Goal: Use online tool/utility: Utilize a website feature to perform a specific function

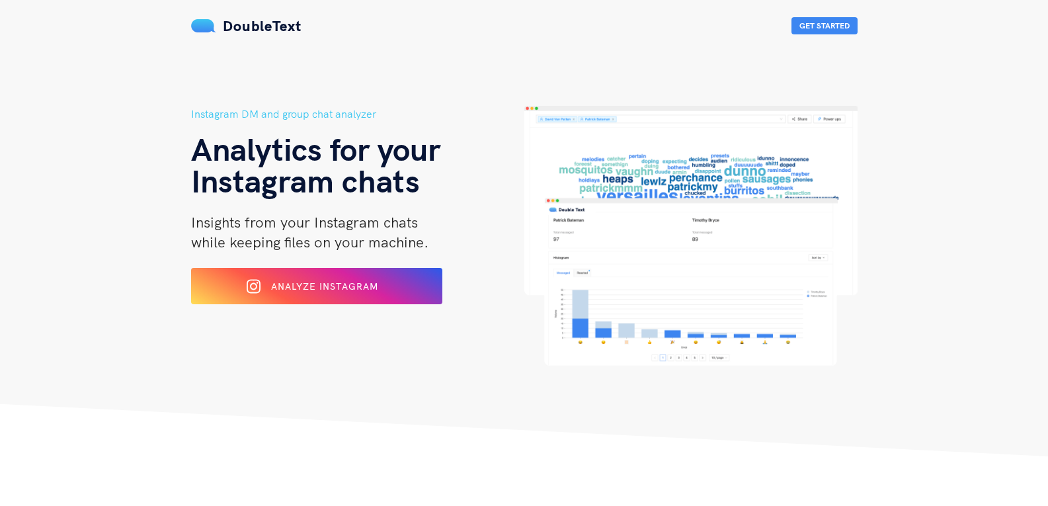
click at [315, 256] on div "Instagram DM and group chat analyzer Analytics for your Instagram chats Insight…" at bounding box center [357, 236] width 333 height 260
click at [325, 267] on div "Instagram DM and group chat analyzer Analytics for your Instagram chats Insight…" at bounding box center [357, 236] width 333 height 260
click at [329, 281] on span "Analyze Instagram" at bounding box center [324, 286] width 109 height 12
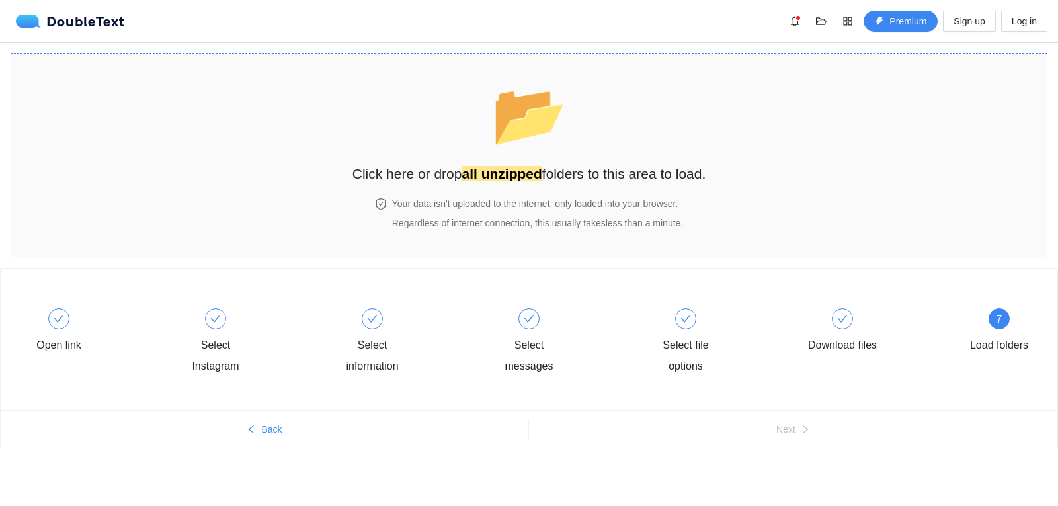
click at [706, 178] on h2 "Click here or drop all unzipped folders to this area to load." at bounding box center [529, 174] width 354 height 22
click at [496, 209] on h4 "Your data isn't uploaded to the internet, only loaded into your browser." at bounding box center [537, 203] width 291 height 15
